Goal: Find specific page/section: Find specific page/section

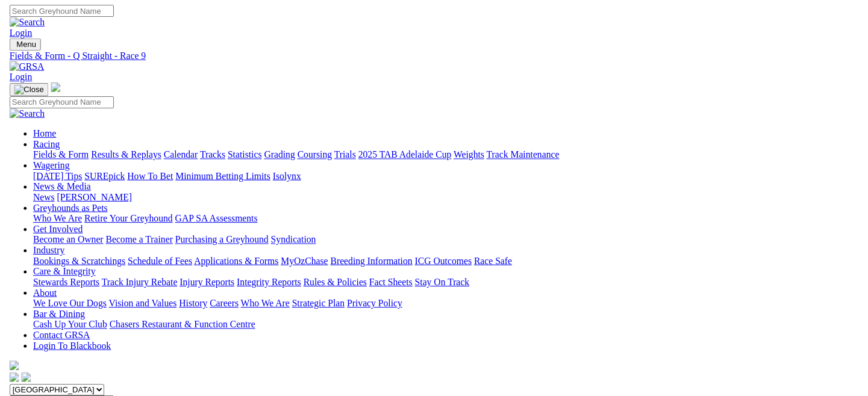
scroll to position [623, 0]
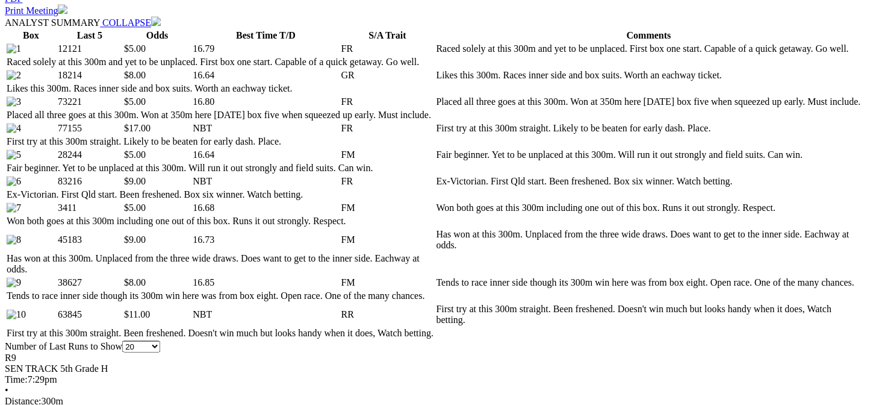
drag, startPoint x: 0, startPoint y: 0, endPoint x: 570, endPoint y: 36, distance: 571.3
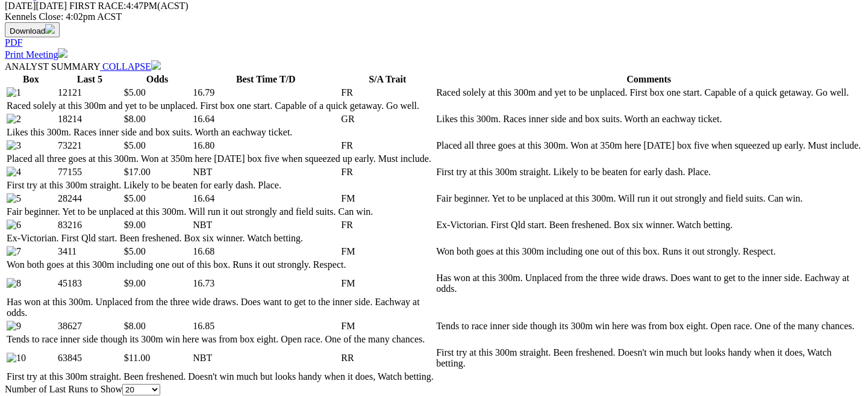
scroll to position [46, 0]
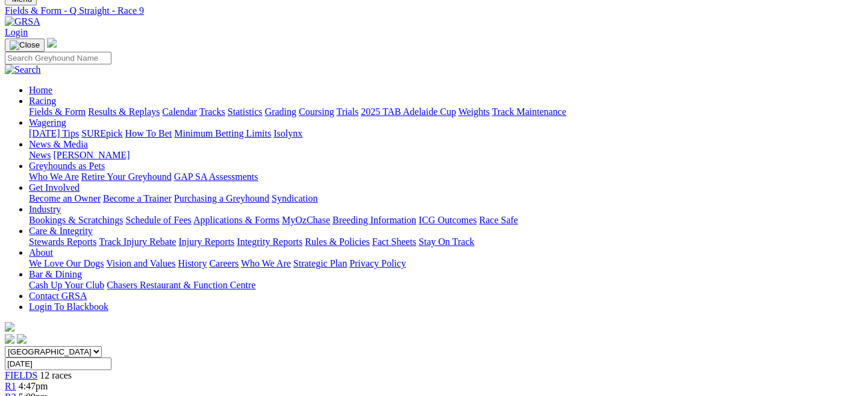
click at [61, 107] on link "Fields & Form" at bounding box center [57, 112] width 57 height 10
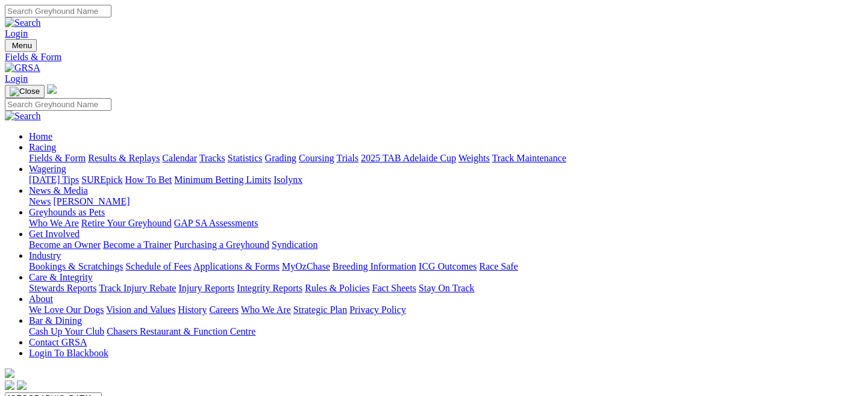
click at [102, 393] on select "South Australia New South Wales Northern Territory Queensland Tasmania Victoria…" at bounding box center [53, 398] width 97 height 11
select select "QLD"
click at [57, 393] on select "South Australia New South Wales Northern Territory Queensland Tasmania Victoria…" at bounding box center [53, 398] width 97 height 11
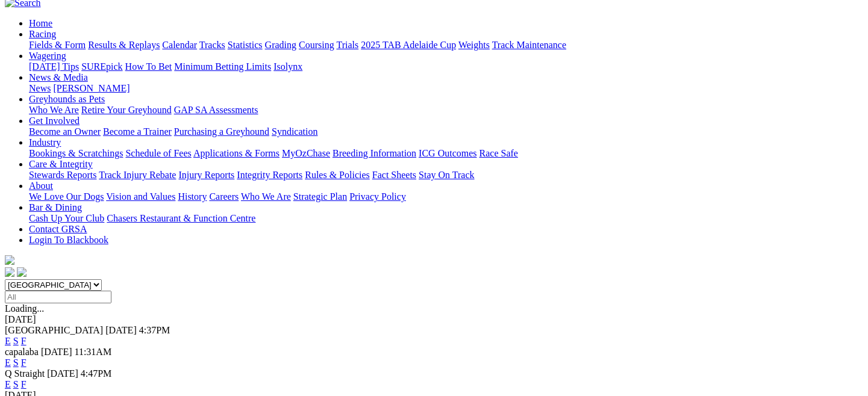
scroll to position [114, 0]
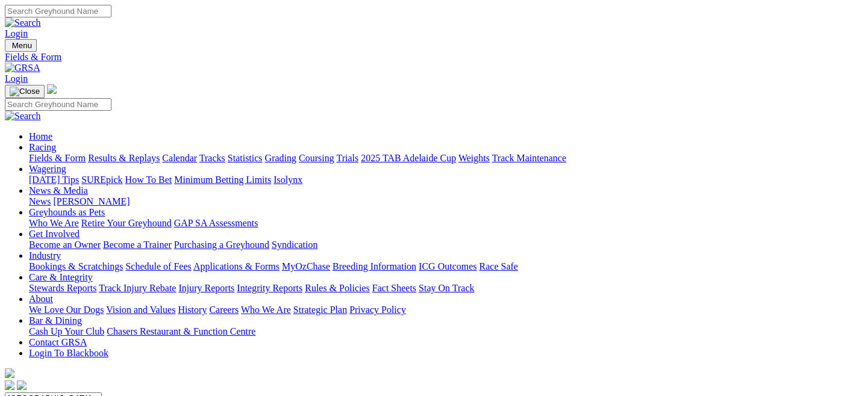
click at [102, 393] on select "South Australia New South Wales Northern Territory Queensland Tasmania Victoria…" at bounding box center [53, 398] width 97 height 11
select select "QLD"
click at [57, 393] on select "South Australia New South Wales Northern Territory Queensland Tasmania Victoria…" at bounding box center [53, 398] width 97 height 11
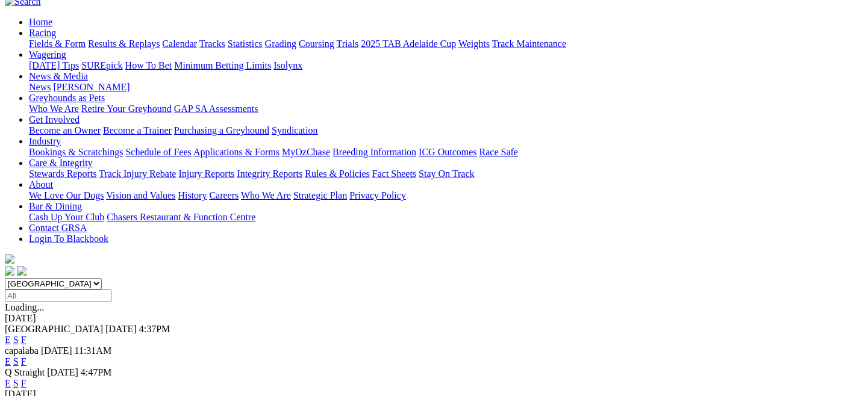
scroll to position [121, 0]
